Goal: Communication & Community: Connect with others

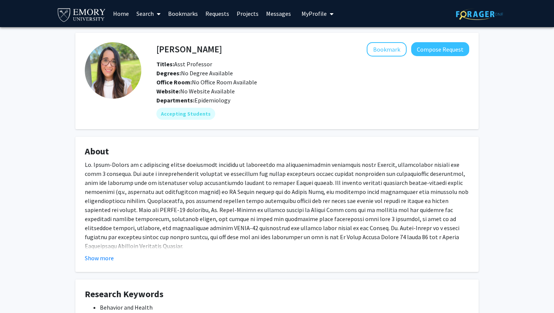
scroll to position [106, 0]
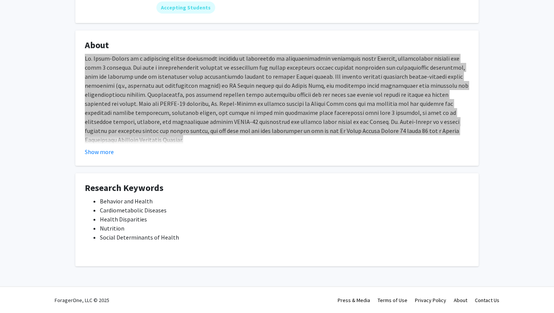
click at [231, 107] on div at bounding box center [277, 107] width 384 height 106
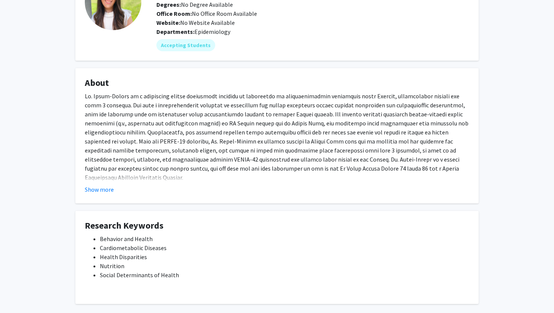
scroll to position [67, 0]
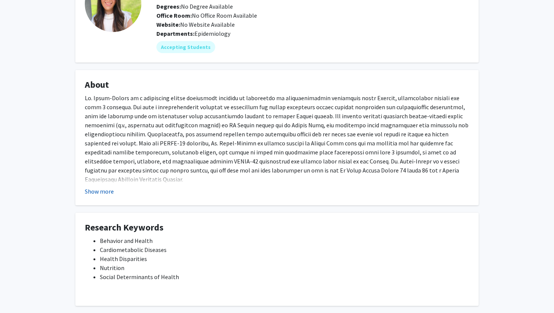
click at [107, 192] on button "Show more" at bounding box center [99, 191] width 29 height 9
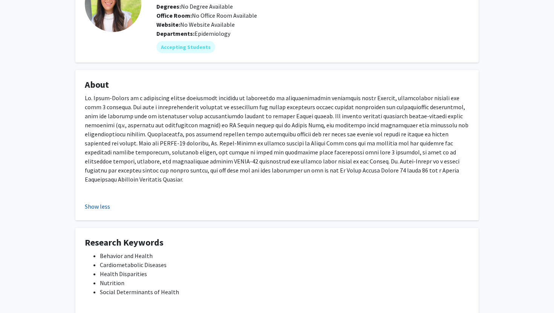
click at [89, 202] on button "Show less" at bounding box center [97, 206] width 25 height 9
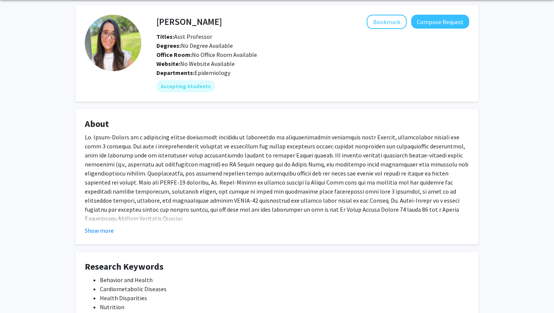
scroll to position [0, 0]
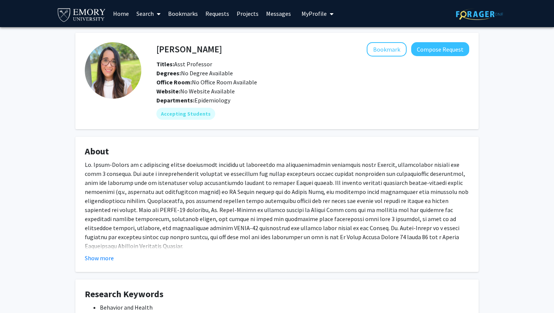
drag, startPoint x: 159, startPoint y: 51, endPoint x: 236, endPoint y: 56, distance: 77.0
click at [222, 56] on h4 "[PERSON_NAME]" at bounding box center [189, 49] width 66 height 14
click at [212, 49] on h4 "[PERSON_NAME]" at bounding box center [189, 49] width 66 height 14
drag, startPoint x: 241, startPoint y: 51, endPoint x: 157, endPoint y: 52, distance: 83.7
click at [157, 52] on div "Andrea Lopez-Cepero Bookmark Compose Request" at bounding box center [313, 49] width 324 height 14
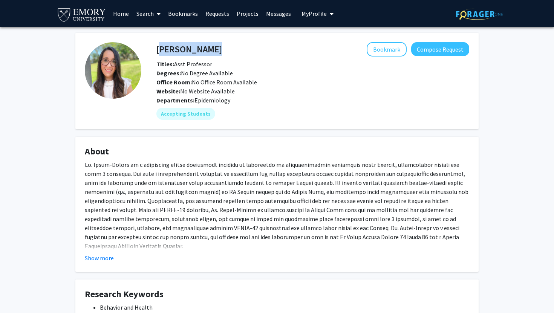
copy h4 "[PERSON_NAME]"
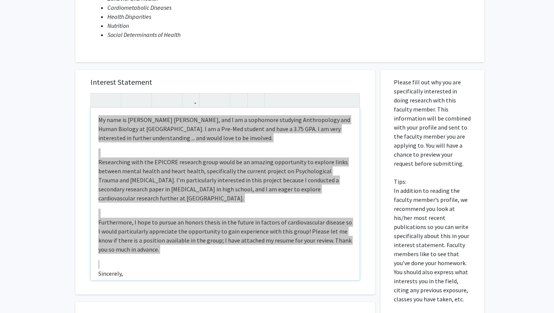
scroll to position [125, 0]
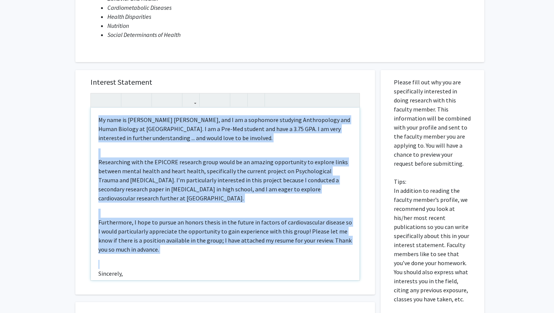
type textarea "<span style="font-size: 1rem;"></span><p>Dear Dr. López-Cepero,</p><br><p>My na…"
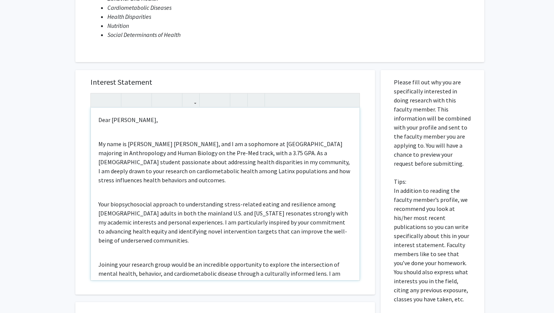
click at [105, 132] on div "Dear Dr. López-Cepero, My name is Maria Jose Silva, and I am a sophomore at Emo…" at bounding box center [225, 194] width 269 height 173
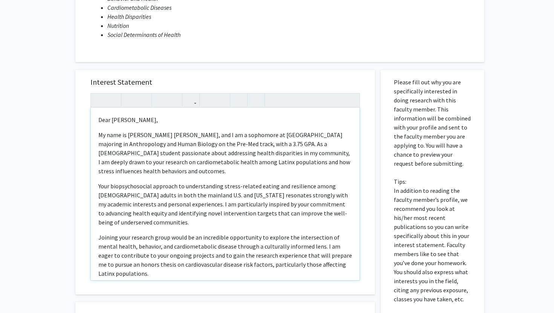
scroll to position [66, 0]
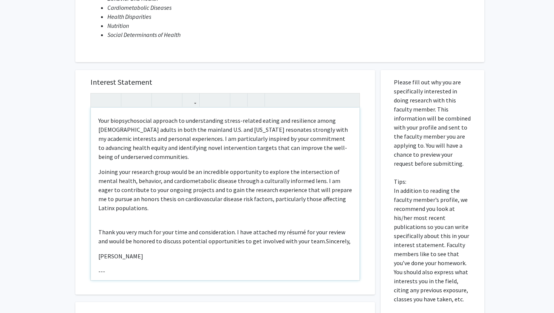
click at [106, 210] on div "Dear Dr. López-Cepero, My name is Maria Jose Silva, and I am a sophomore at Emo…" at bounding box center [225, 194] width 269 height 173
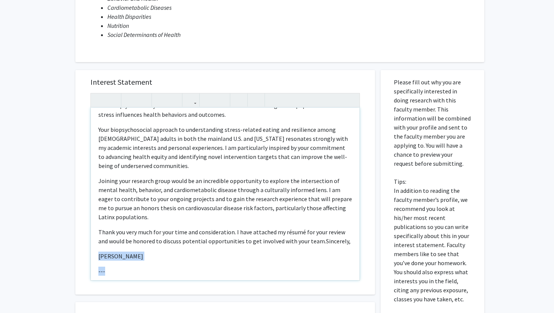
drag, startPoint x: 115, startPoint y: 267, endPoint x: 93, endPoint y: 239, distance: 35.4
click at [93, 239] on div "Dear Dr. López-Cepero, My name is Maria Jose Silva, and I am a sophomore at Emo…" at bounding box center [225, 194] width 269 height 173
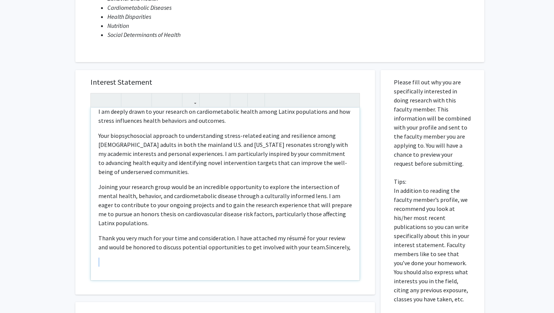
scroll to position [41, 0]
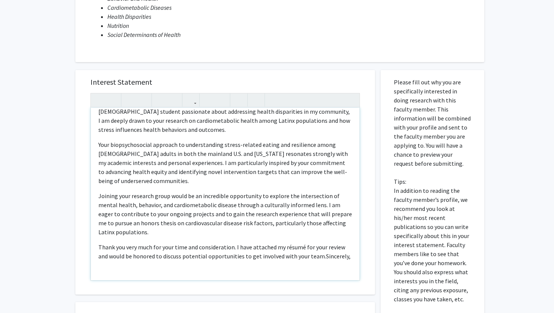
click at [322, 248] on p "Thank you very much for your time and consideration. I have attached my résumé …" at bounding box center [225, 252] width 254 height 18
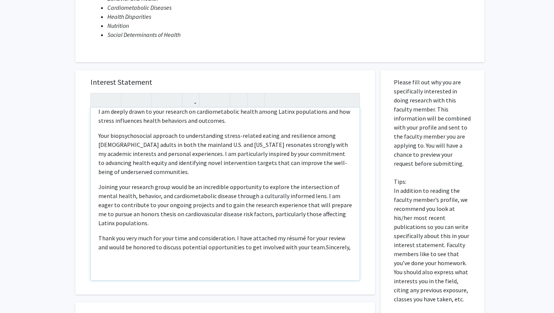
type textarea "<span style="font-size: 1rem;"></span><p>Dear Dr. López-Cepero,</p><p>My name i…"
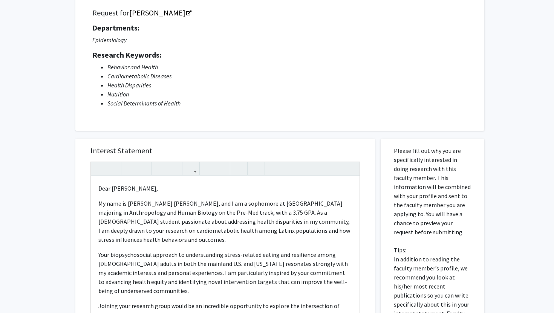
scroll to position [142, 0]
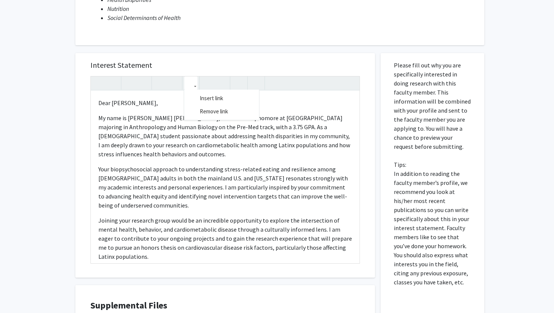
click at [190, 87] on icon "button" at bounding box center [191, 83] width 6 height 12
click at [188, 77] on use "button" at bounding box center [188, 77] width 0 height 0
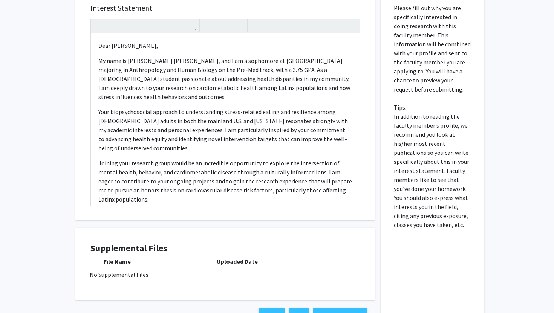
scroll to position [200, 0]
click at [141, 274] on div "No Supplemental Files" at bounding box center [225, 273] width 271 height 9
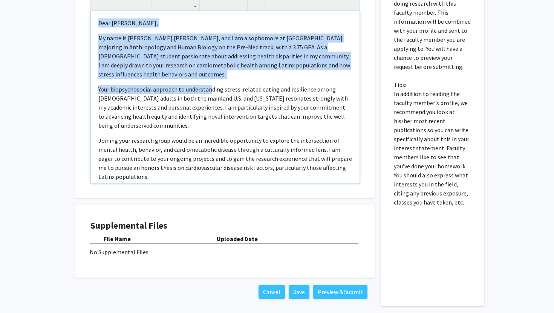
scroll to position [51, 0]
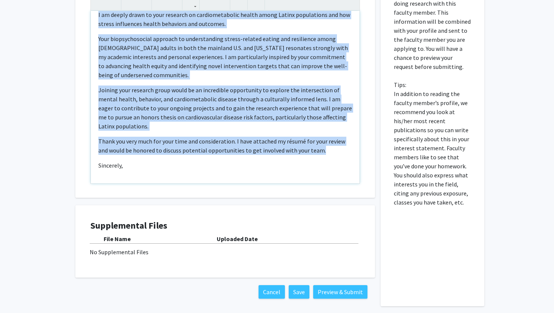
drag, startPoint x: 99, startPoint y: 21, endPoint x: 390, endPoint y: 248, distance: 369.2
click at [390, 248] on div "Interest Statement Dear Dr. López-Cepero, My name is Maria Jose Silva, and I am…" at bounding box center [277, 136] width 415 height 341
copy div "Dear Dr. López-Cepero, My name is Maria Jose Silva, and I am a sophomore at Emo…"
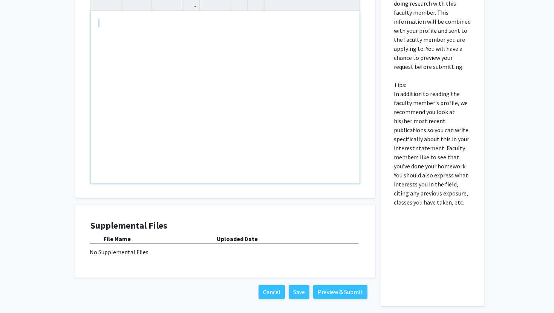
scroll to position [0, 0]
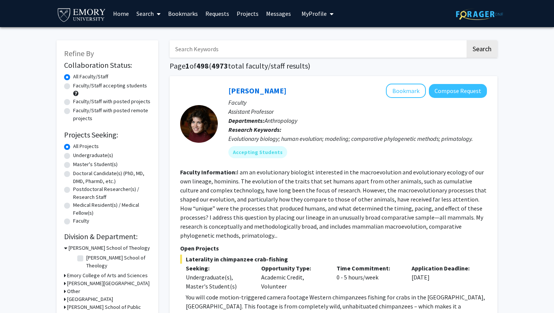
click at [312, 15] on span "My Profile" at bounding box center [314, 14] width 25 height 8
click at [326, 39] on span "[PERSON_NAME]" at bounding box center [349, 35] width 46 height 8
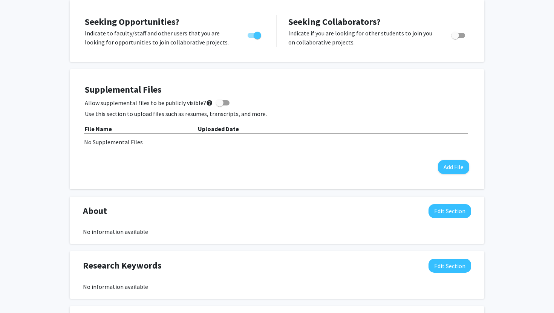
scroll to position [165, 0]
click at [457, 170] on button "Add File" at bounding box center [453, 168] width 31 height 14
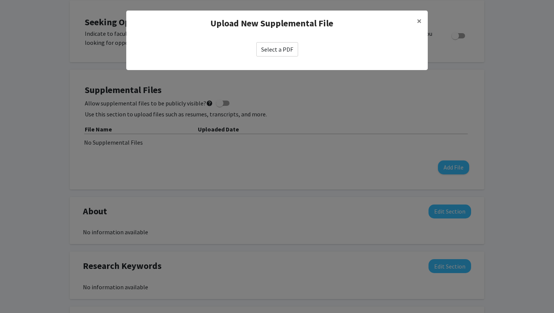
click at [291, 51] on label "Select a PDF" at bounding box center [277, 49] width 42 height 14
click at [0, 0] on input "Select a PDF" at bounding box center [0, 0] width 0 height 0
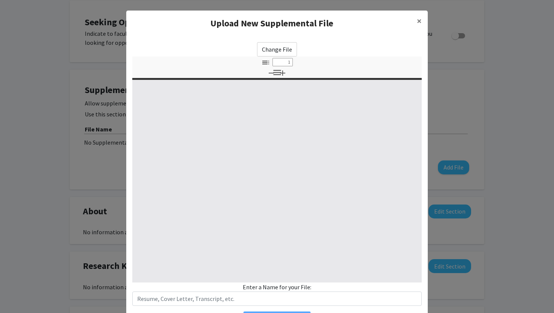
select select "custom"
type input "0"
select select "custom"
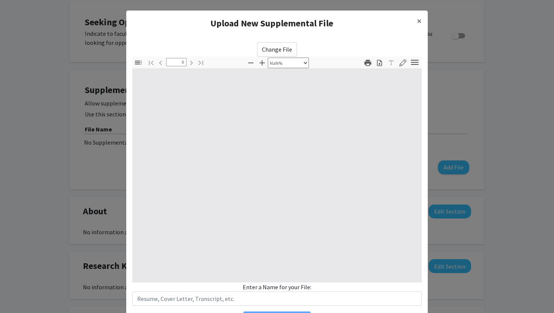
type input "1"
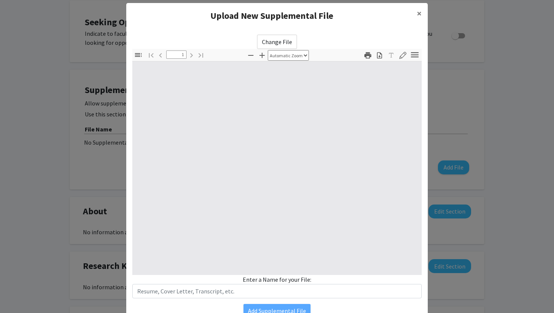
select select "auto"
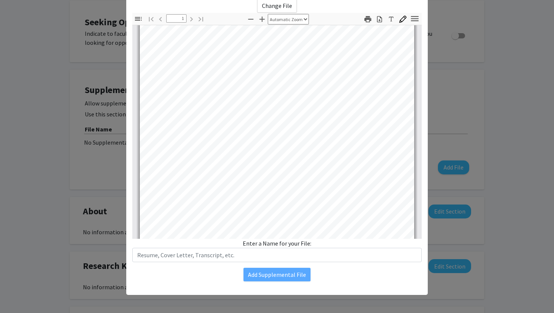
scroll to position [149, 0]
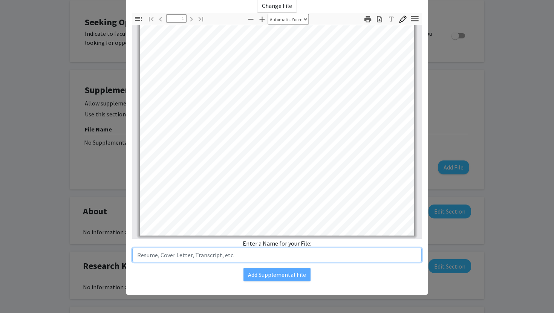
click at [277, 255] on input "text" at bounding box center [276, 255] width 289 height 14
type input "Resume Fall 25"
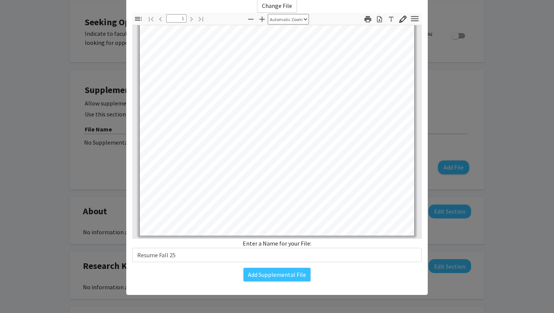
click at [307, 265] on div "Change File Thumbnails Document Outline Attachments Layers Current Outline Item…" at bounding box center [277, 139] width 302 height 295
click at [306, 270] on button "Add Supplemental File" at bounding box center [276, 275] width 67 height 14
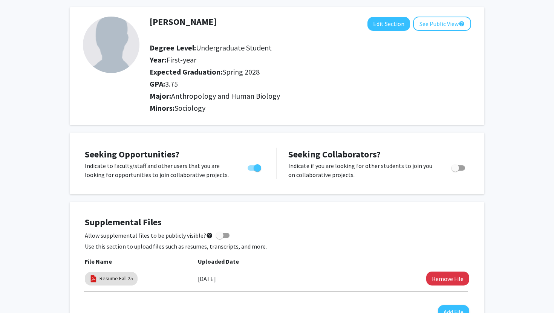
scroll to position [0, 0]
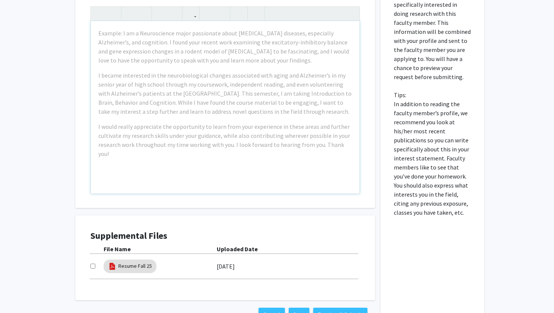
scroll to position [214, 0]
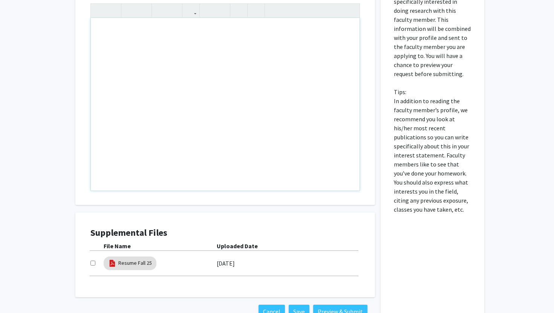
click at [94, 262] on input "checkbox" at bounding box center [92, 263] width 5 height 5
checkbox input "true"
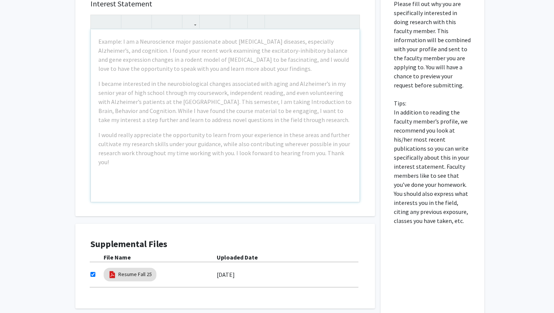
scroll to position [200, 0]
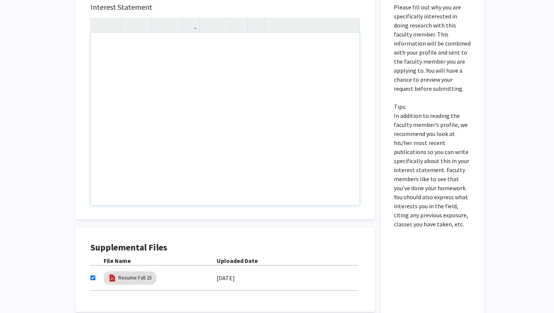
click at [146, 81] on div "Note to users with screen readers: Please press Alt+0 or Option+0 to deactivate…" at bounding box center [225, 119] width 269 height 173
paste div "Note to users with screen readers: Please press Alt+0 or Option+0 to deactivate…"
type textarea "<l>Ipsu Do. Sitam-Consec,</a><el><s>Do eius te Incid Utla Etdol, mag A en a min…"
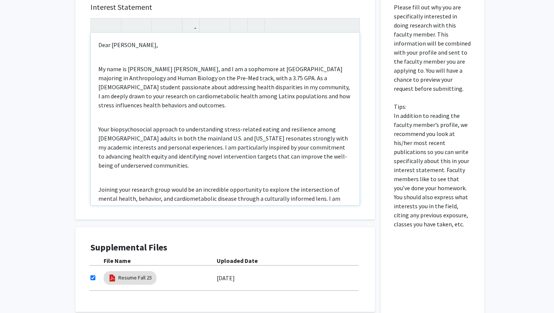
click at [117, 52] on div "Dear [PERSON_NAME], My name is [PERSON_NAME] [PERSON_NAME], and I am a sophomor…" at bounding box center [225, 119] width 269 height 173
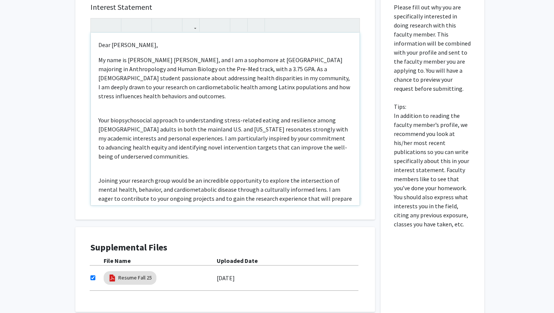
click at [102, 107] on div "Dear [PERSON_NAME], My name is [PERSON_NAME] [PERSON_NAME], and I am a sophomor…" at bounding box center [225, 119] width 269 height 173
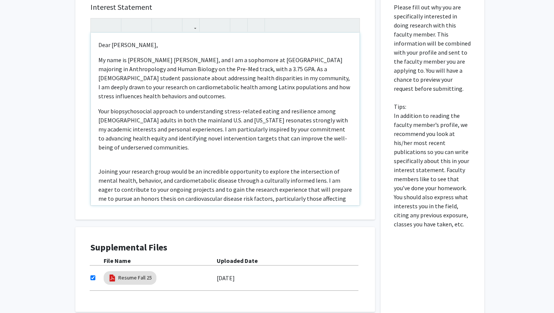
click at [101, 151] on div "Dear [PERSON_NAME], My name is [PERSON_NAME] [PERSON_NAME], and I am a sophomor…" at bounding box center [225, 119] width 269 height 173
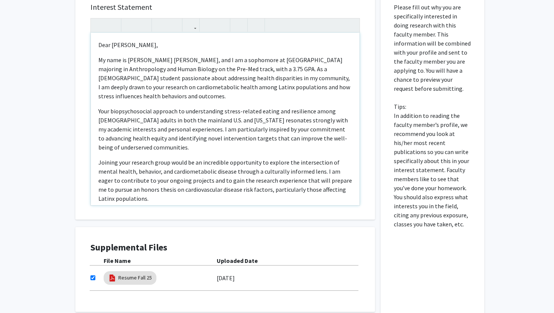
click at [120, 197] on div "Dear [PERSON_NAME], My name is [PERSON_NAME] [PERSON_NAME], and I am a sophomor…" at bounding box center [225, 119] width 269 height 173
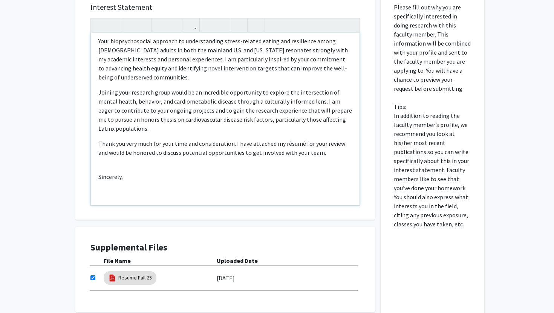
scroll to position [75, 0]
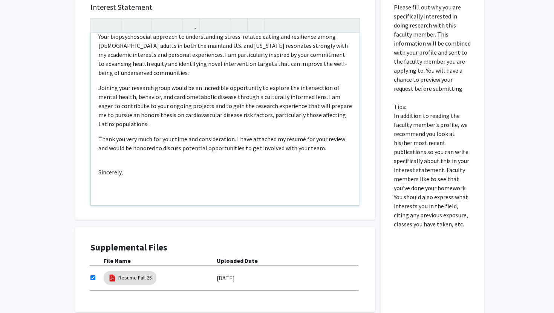
click at [135, 179] on div "Dear [PERSON_NAME], My name is [PERSON_NAME] [PERSON_NAME], and I am a sophomor…" at bounding box center [225, 119] width 269 height 173
click at [303, 135] on p "Thank you very much for your time and consideration. I have attached my résumé …" at bounding box center [225, 144] width 254 height 18
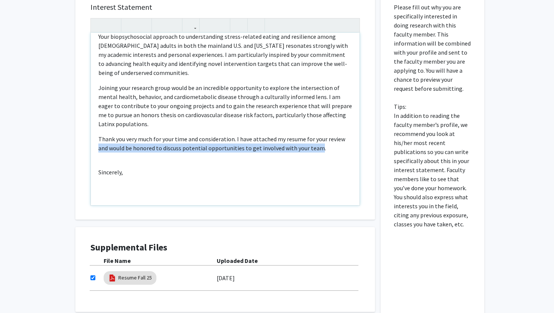
drag, startPoint x: 318, startPoint y: 138, endPoint x: 93, endPoint y: 137, distance: 225.4
click at [93, 137] on div "Dear [PERSON_NAME], My name is [PERSON_NAME] [PERSON_NAME], and I am a sophomor…" at bounding box center [225, 119] width 269 height 173
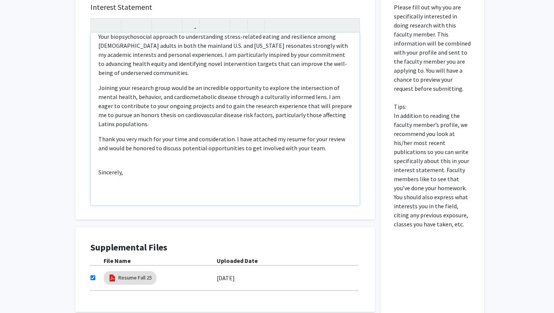
scroll to position [66, 0]
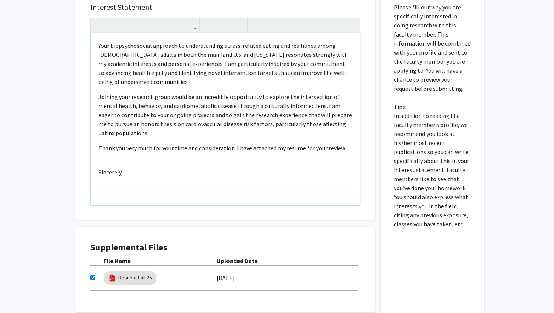
click at [105, 144] on p "Thank you very much for your time and consideration. I have attached my resume …" at bounding box center [225, 148] width 254 height 9
click at [105, 155] on div "Dear [PERSON_NAME], My name is [PERSON_NAME] [PERSON_NAME], and I am a sophomor…" at bounding box center [225, 119] width 269 height 173
type textarea "<l>Ipsu Do. Sitam-Consec,</a><e>Se doei te Incid Utla Etdol, mag A en a minimve…"
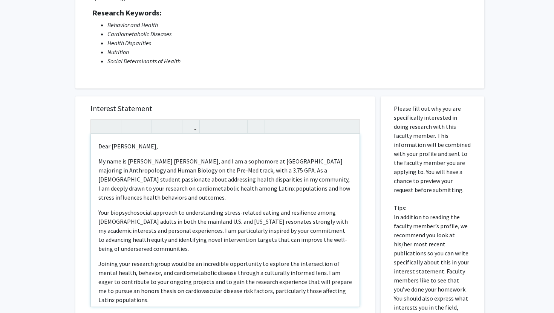
scroll to position [88, 0]
